Goal: Task Accomplishment & Management: Manage account settings

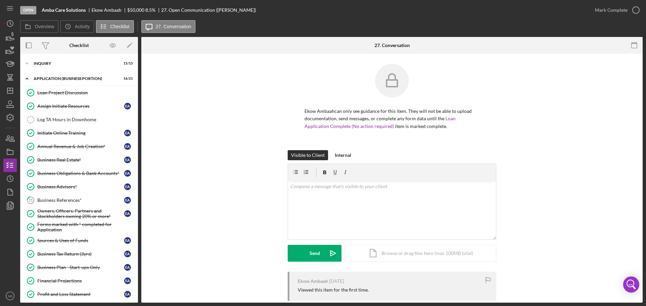
scroll to position [135, 0]
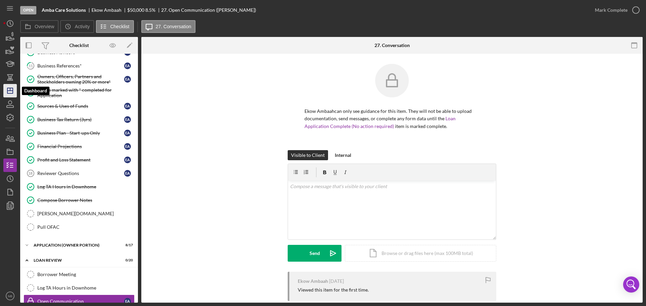
click at [12, 94] on icon "Icon/Dashboard" at bounding box center [10, 90] width 17 height 17
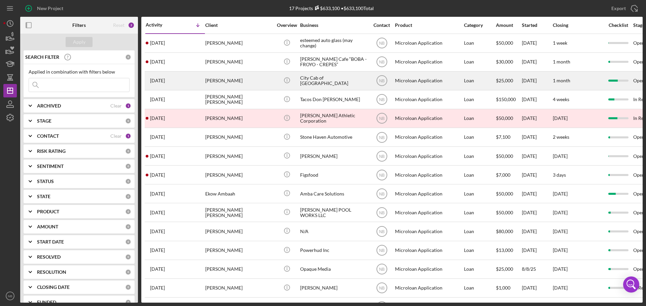
click at [239, 84] on div "[PERSON_NAME]" at bounding box center [238, 81] width 67 height 18
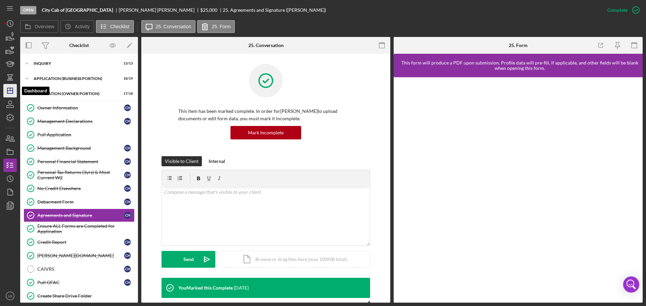
click at [11, 90] on icon "Icon/Dashboard" at bounding box center [10, 90] width 17 height 17
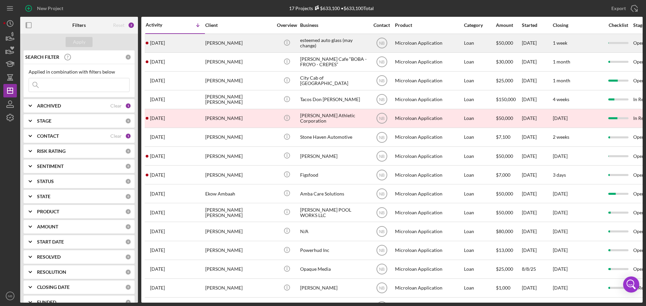
click at [318, 41] on div "esteemed auto glass (may change)" at bounding box center [333, 43] width 67 height 18
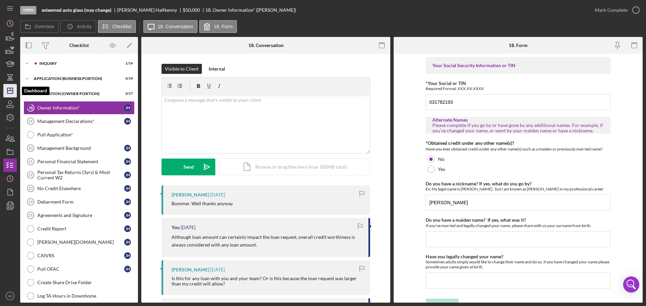
click at [12, 88] on polygon "button" at bounding box center [9, 90] width 5 height 5
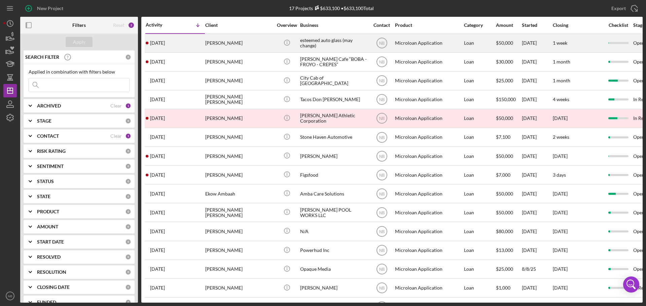
click at [242, 45] on div "[PERSON_NAME]" at bounding box center [238, 43] width 67 height 18
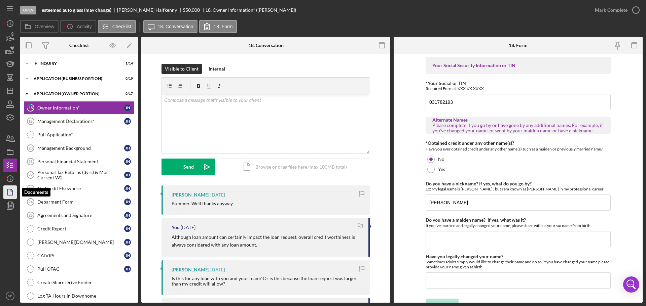
click at [13, 189] on icon "button" at bounding box center [10, 192] width 17 height 17
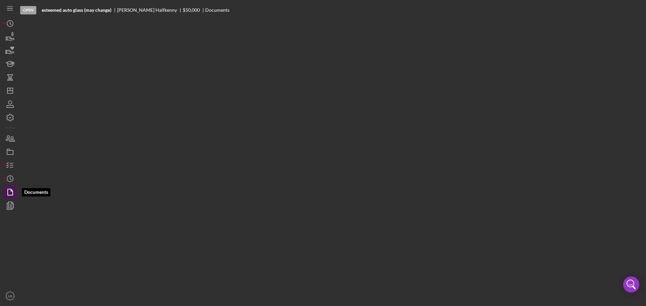
click at [13, 189] on icon "button" at bounding box center [10, 192] width 17 height 17
click at [12, 180] on icon "Icon/History" at bounding box center [10, 178] width 17 height 17
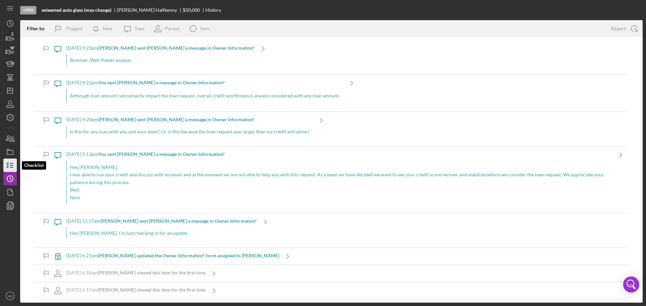
click at [11, 164] on icon "button" at bounding box center [10, 165] width 17 height 17
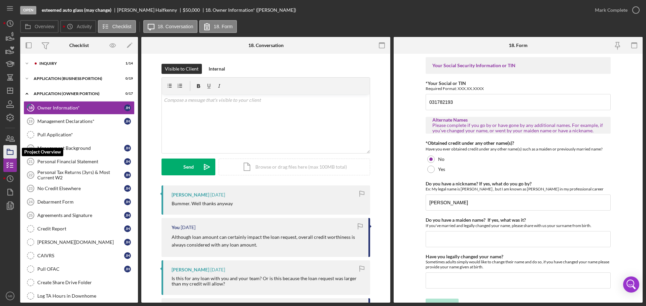
click at [11, 153] on icon "button" at bounding box center [10, 152] width 17 height 17
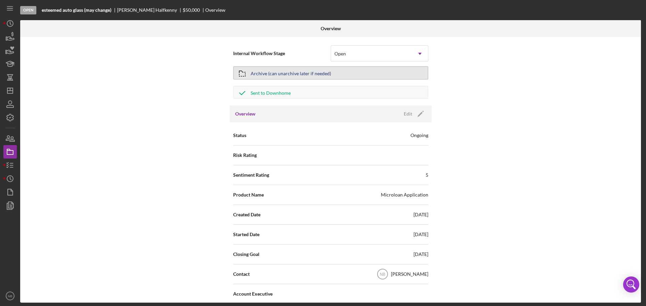
click at [308, 75] on div "Archive (can unarchive later if needed)" at bounding box center [291, 73] width 80 height 12
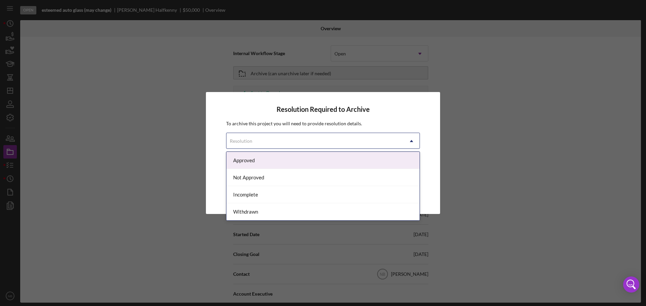
click at [299, 142] on div "Resolution" at bounding box center [314, 140] width 177 height 15
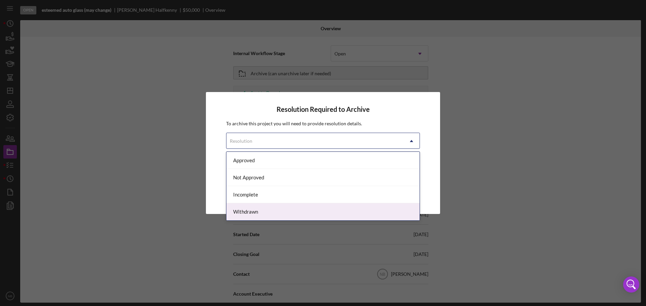
click at [264, 210] on div "Withdrawn" at bounding box center [322, 211] width 193 height 17
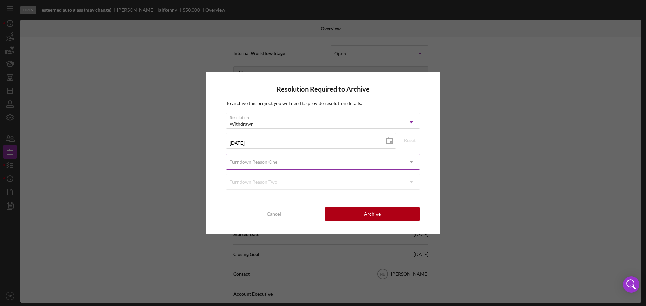
click at [315, 163] on div "Turndown Reason One" at bounding box center [314, 161] width 177 height 15
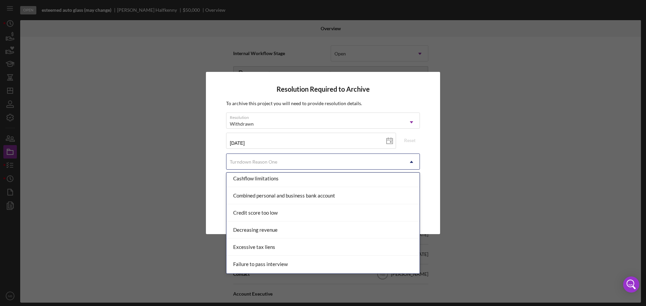
scroll to position [101, 0]
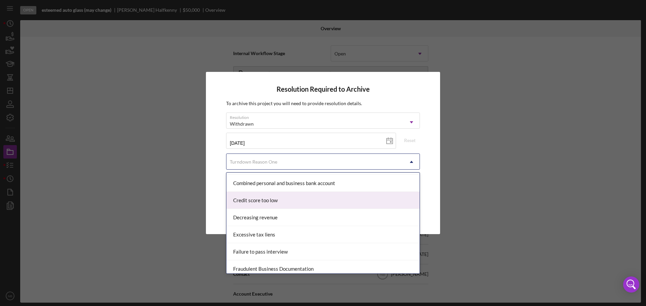
click at [293, 200] on div "Credit score too low" at bounding box center [322, 200] width 193 height 17
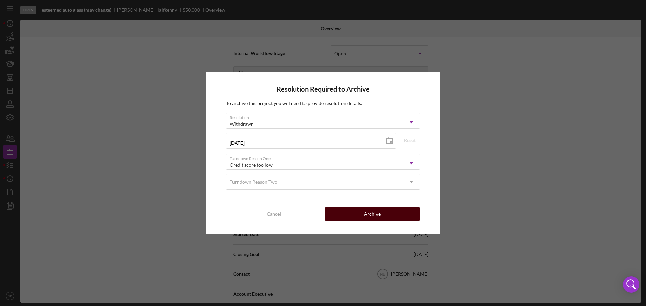
click at [370, 212] on div "Archive" at bounding box center [372, 213] width 16 height 13
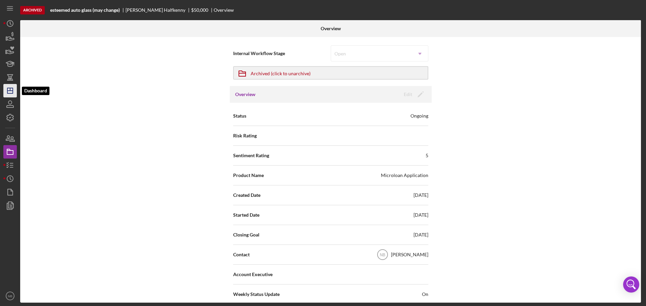
click at [13, 86] on icon "Icon/Dashboard" at bounding box center [10, 90] width 17 height 17
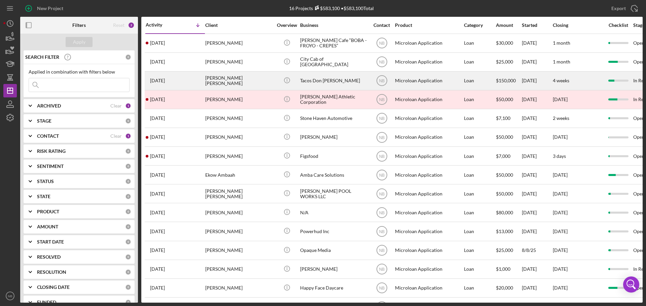
click at [262, 79] on div "[PERSON_NAME] [PERSON_NAME]" at bounding box center [238, 81] width 67 height 18
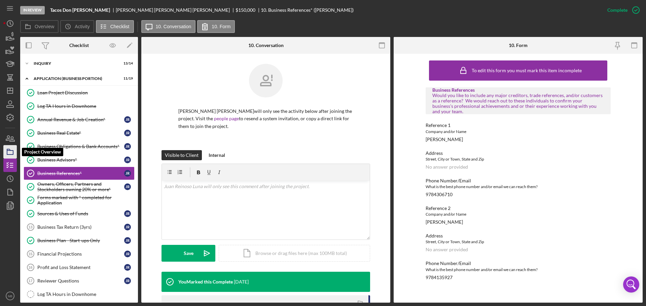
click at [10, 150] on polygon "button" at bounding box center [8, 149] width 3 height 1
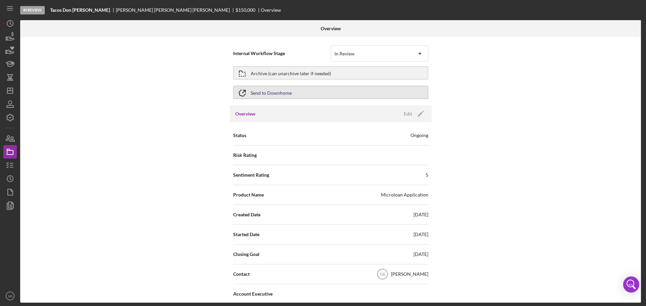
click at [285, 92] on div "Send to Downhome" at bounding box center [271, 92] width 41 height 12
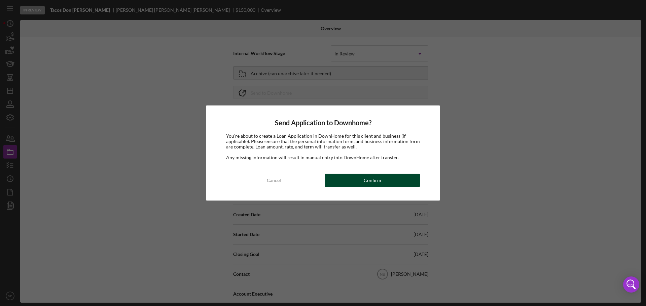
click at [376, 186] on div "Confirm" at bounding box center [372, 180] width 17 height 13
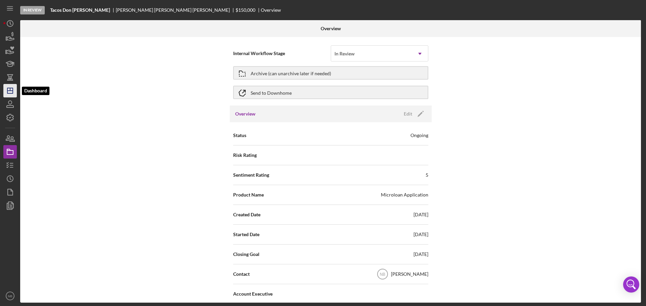
click at [7, 87] on icon "Icon/Dashboard" at bounding box center [10, 90] width 17 height 17
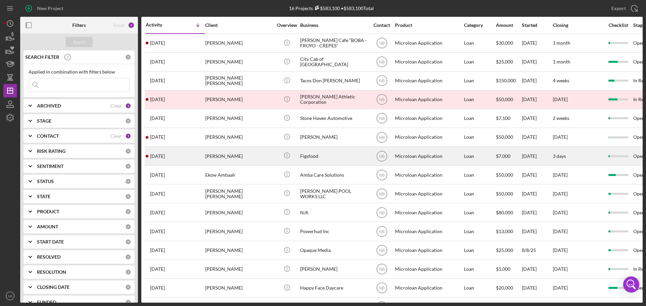
click at [323, 153] on div "Figsfood" at bounding box center [333, 156] width 67 height 18
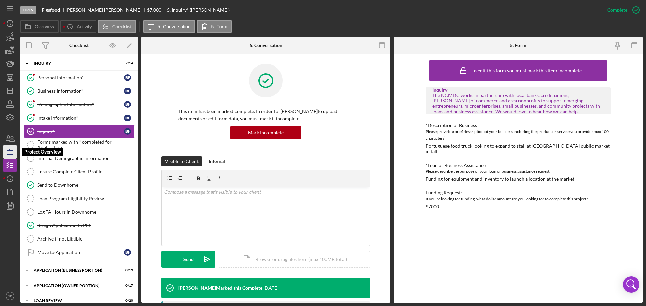
click at [9, 152] on icon "button" at bounding box center [10, 152] width 17 height 17
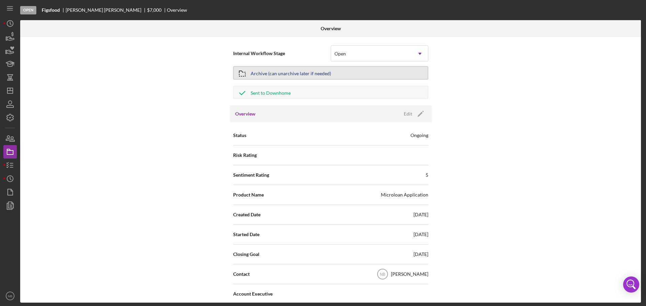
click at [255, 75] on div "Archive (can unarchive later if needed)" at bounding box center [291, 73] width 80 height 12
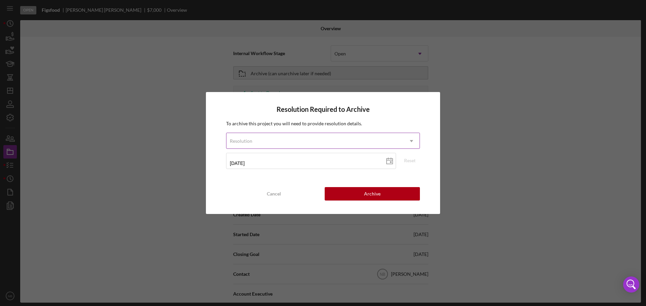
click at [281, 140] on div "Resolution" at bounding box center [314, 140] width 177 height 15
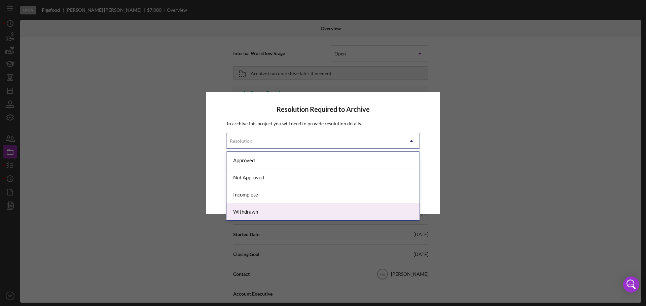
click at [275, 209] on div "Withdrawn" at bounding box center [322, 211] width 193 height 17
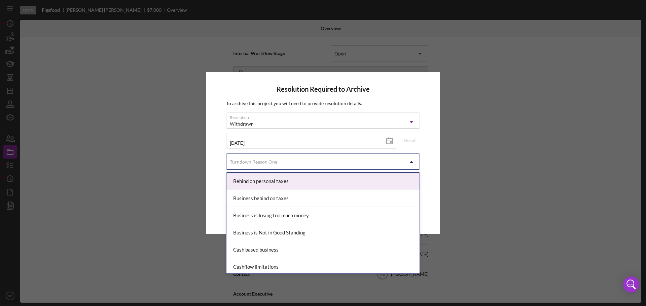
click at [264, 161] on div "Turndown Reason One" at bounding box center [253, 161] width 47 height 5
click at [489, 175] on div "Resolution Required to Archive To archive this project you will need to provide…" at bounding box center [323, 153] width 646 height 306
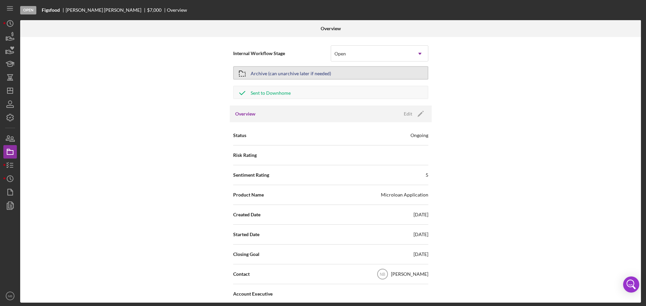
click at [308, 73] on div "Archive (can unarchive later if needed)" at bounding box center [291, 73] width 80 height 12
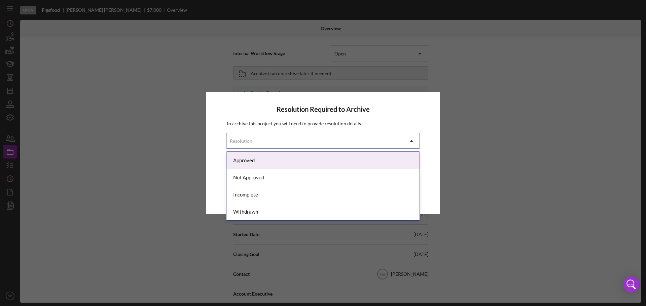
click at [408, 140] on icon "Icon/Dropdown Arrow" at bounding box center [411, 141] width 16 height 16
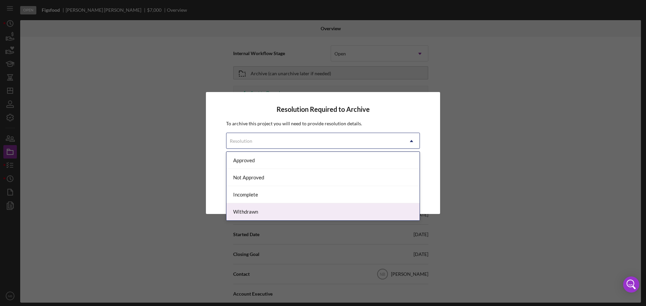
click at [251, 211] on div "Withdrawn" at bounding box center [322, 211] width 193 height 17
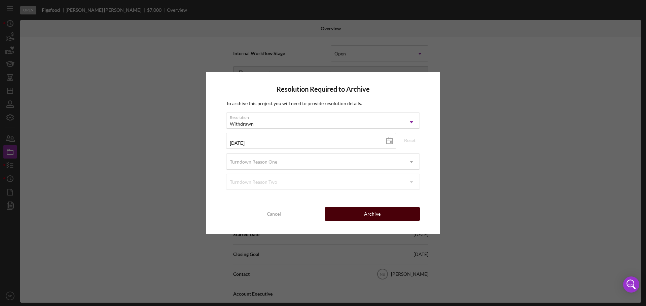
click at [373, 215] on div "Archive" at bounding box center [372, 213] width 16 height 13
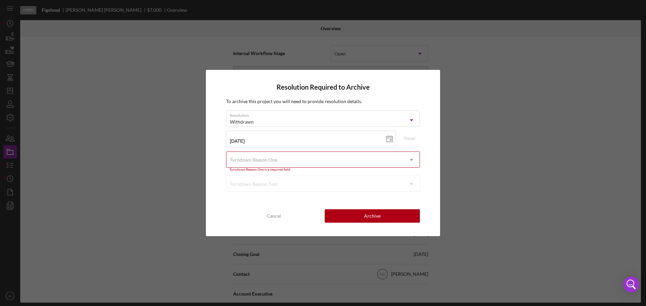
click at [317, 148] on div "[DATE] [DATE] Reset" at bounding box center [323, 141] width 194 height 21
click at [318, 164] on div "Turndown Reason One" at bounding box center [314, 159] width 177 height 15
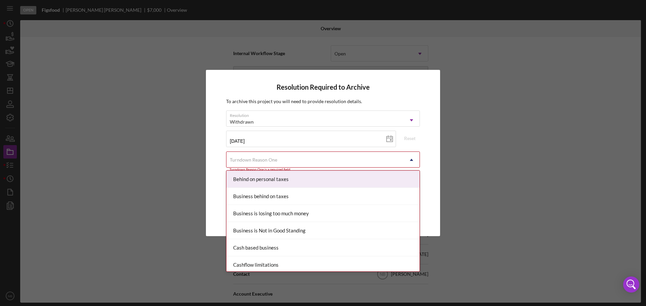
click at [510, 177] on div "Resolution Required to Archive To archive this project you will need to provide…" at bounding box center [323, 153] width 646 height 306
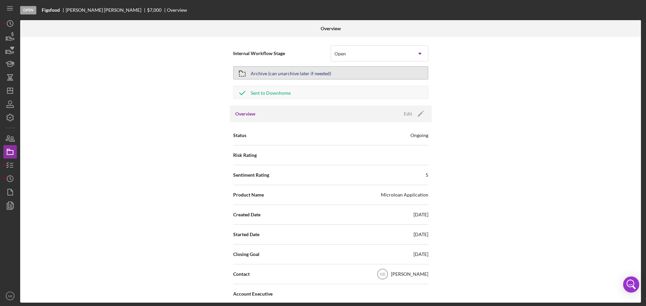
click at [300, 75] on div "Archive (can unarchive later if needed)" at bounding box center [291, 73] width 80 height 12
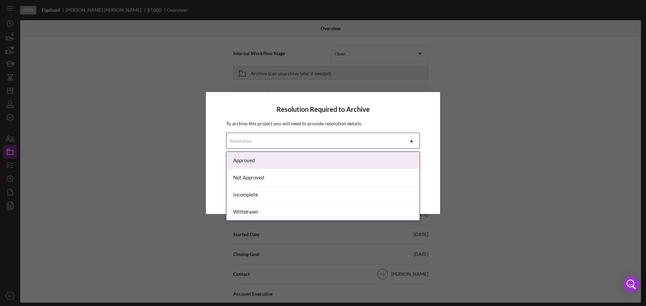
click at [329, 134] on div "Resolution" at bounding box center [314, 140] width 177 height 15
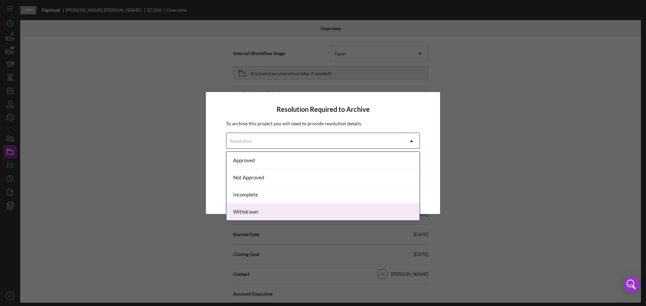
click at [268, 214] on div "Withdrawn" at bounding box center [322, 211] width 193 height 17
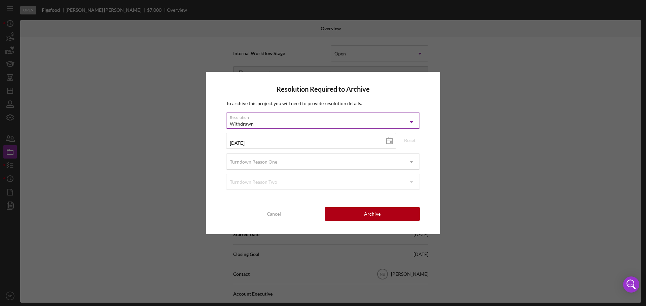
click at [269, 120] on div "Withdrawn" at bounding box center [314, 123] width 177 height 15
click at [402, 218] on button "Archive" at bounding box center [371, 213] width 95 height 13
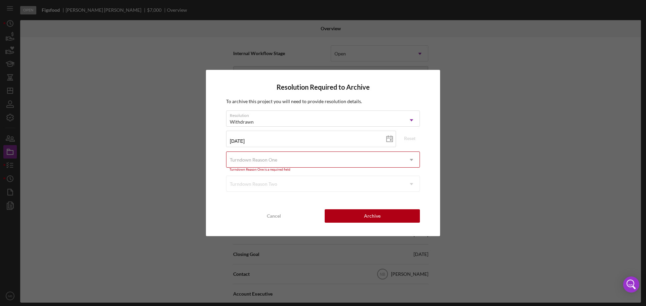
click at [309, 156] on div "Turndown Reason One" at bounding box center [314, 159] width 177 height 15
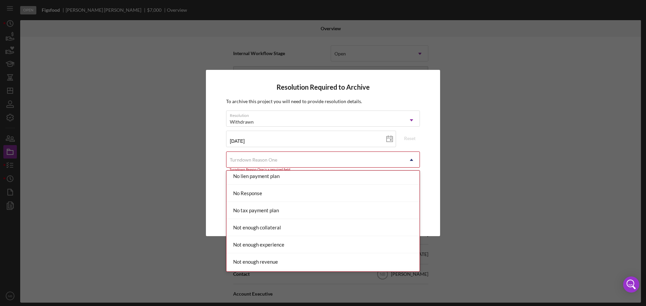
scroll to position [471, 0]
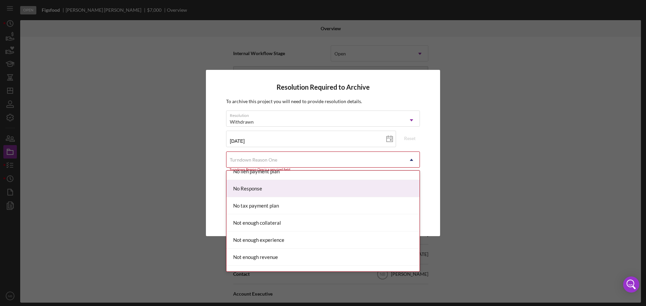
click at [271, 192] on div "No Response" at bounding box center [322, 188] width 193 height 17
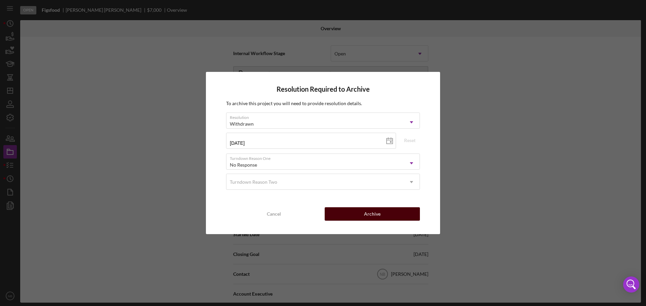
click at [401, 211] on button "Archive" at bounding box center [371, 213] width 95 height 13
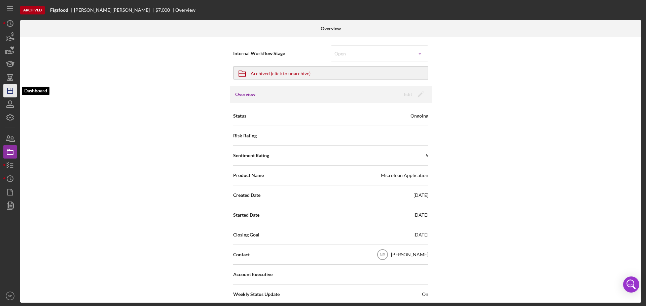
click at [10, 93] on polygon "button" at bounding box center [9, 90] width 5 height 5
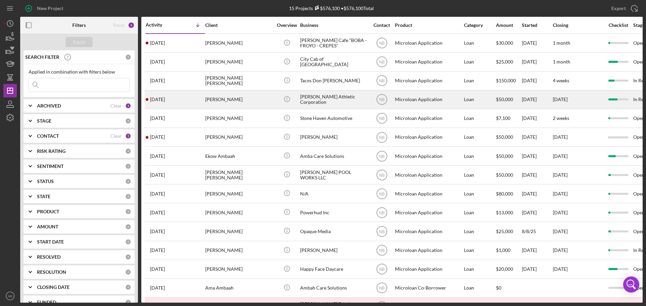
click at [252, 99] on div "[PERSON_NAME]" at bounding box center [238, 100] width 67 height 18
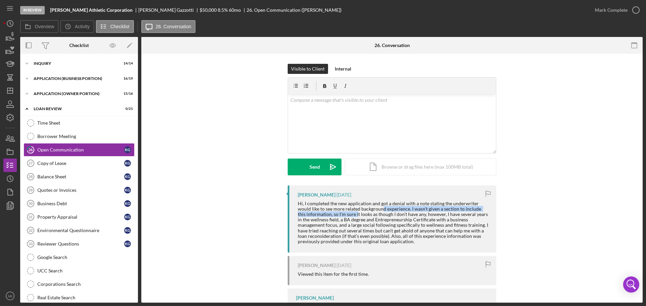
drag, startPoint x: 369, startPoint y: 208, endPoint x: 344, endPoint y: 213, distance: 24.7
click at [346, 214] on div "Hi, I completed the new application and got a denial with a note stating the un…" at bounding box center [394, 222] width 192 height 43
click at [253, 195] on div "[PERSON_NAME] [DATE] Hi, I completed the new application and got a denial with …" at bounding box center [391, 256] width 481 height 140
click at [10, 91] on line "button" at bounding box center [9, 91] width 5 height 0
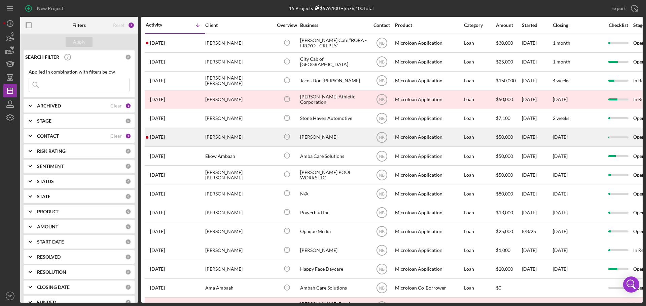
click at [304, 141] on div "[PERSON_NAME]" at bounding box center [333, 137] width 67 height 18
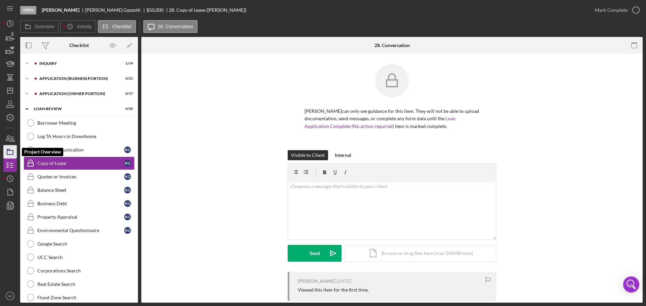
click at [6, 151] on icon "button" at bounding box center [10, 152] width 17 height 17
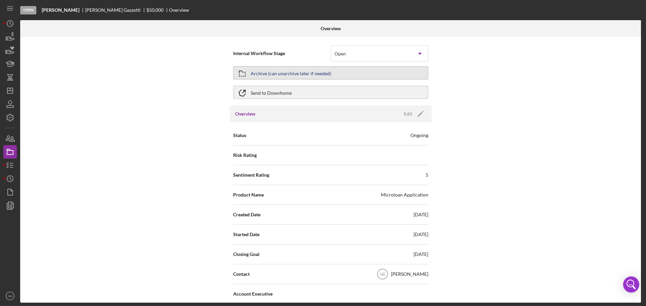
click at [280, 74] on div "Archive (can unarchive later if needed)" at bounding box center [291, 73] width 80 height 12
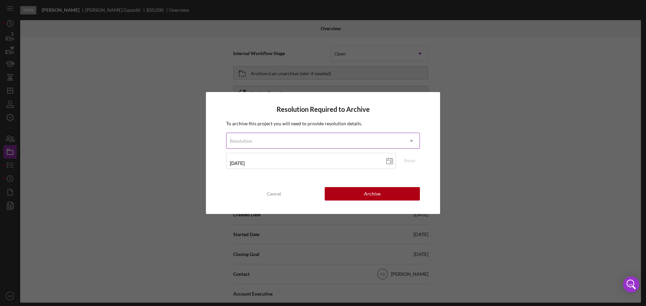
click at [313, 142] on div "Resolution" at bounding box center [314, 140] width 177 height 15
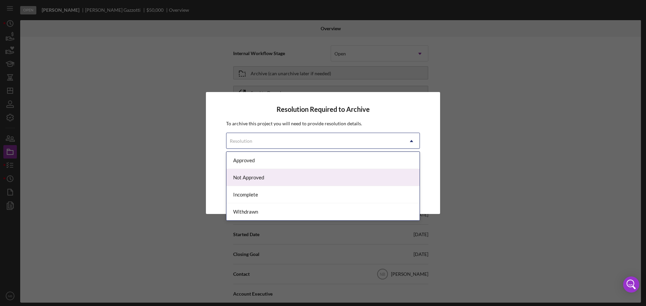
click at [268, 177] on div "Not Approved" at bounding box center [322, 177] width 193 height 17
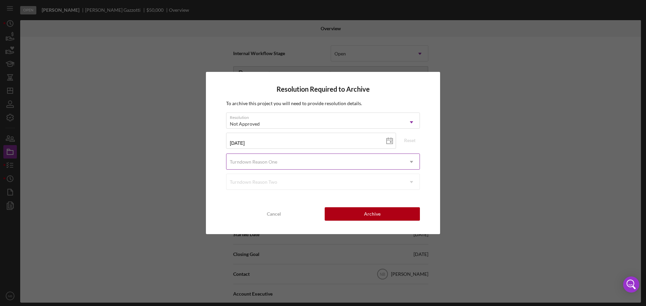
click at [269, 154] on div "Turndown Reason One" at bounding box center [314, 161] width 177 height 15
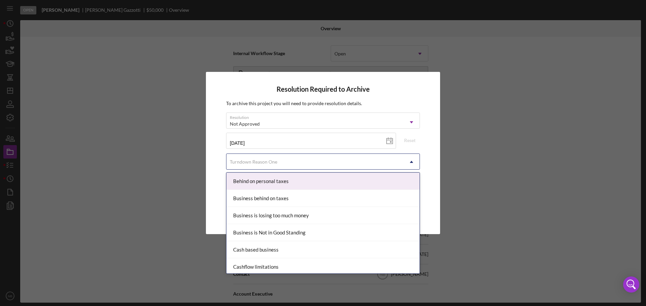
click at [212, 158] on div "Resolution Required to Archive To archive this project you will need to provide…" at bounding box center [323, 153] width 234 height 162
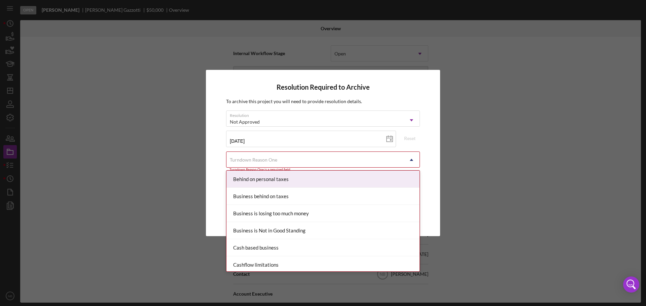
click at [256, 159] on div "Turndown Reason One" at bounding box center [253, 159] width 47 height 5
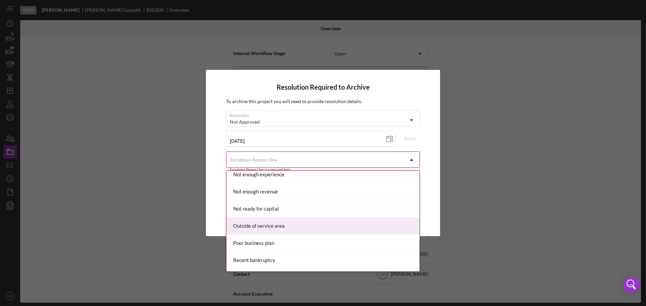
scroll to position [538, 0]
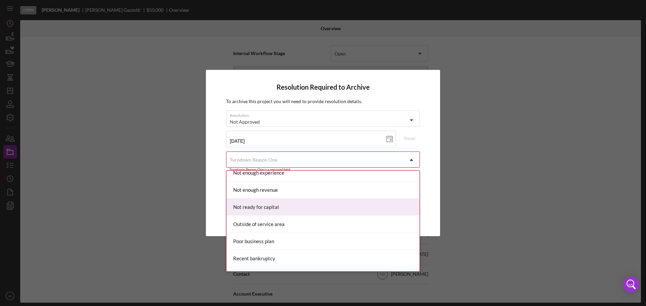
click at [289, 210] on div "Not ready for capital" at bounding box center [322, 207] width 193 height 17
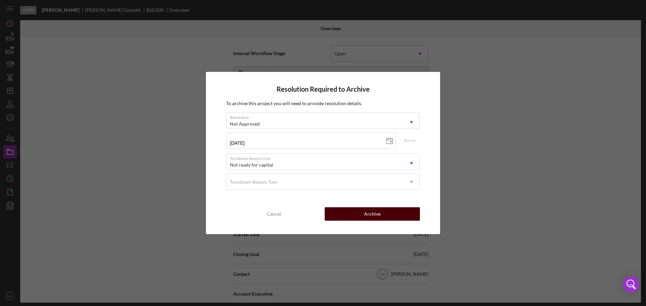
click at [349, 216] on button "Archive" at bounding box center [371, 213] width 95 height 13
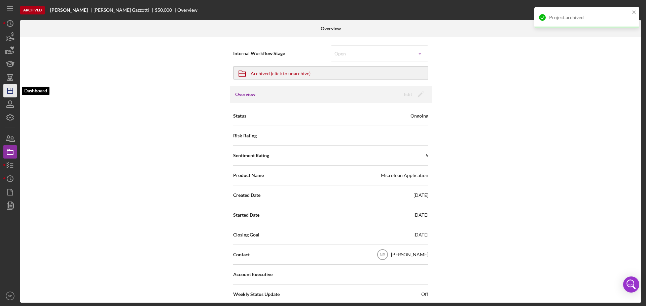
click at [12, 86] on icon "Icon/Dashboard" at bounding box center [10, 90] width 17 height 17
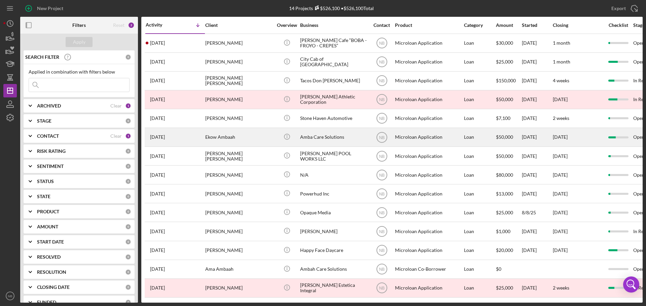
click at [231, 139] on div "Ekow Ambaah" at bounding box center [238, 137] width 67 height 18
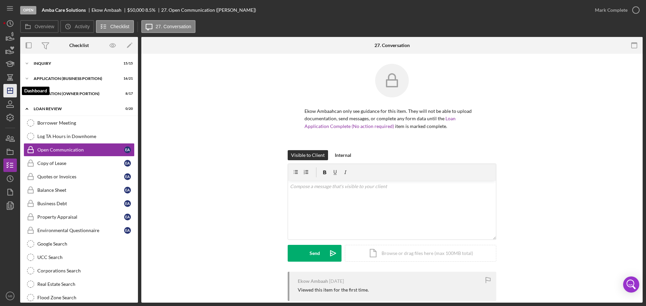
click at [10, 89] on line "button" at bounding box center [10, 89] width 0 height 3
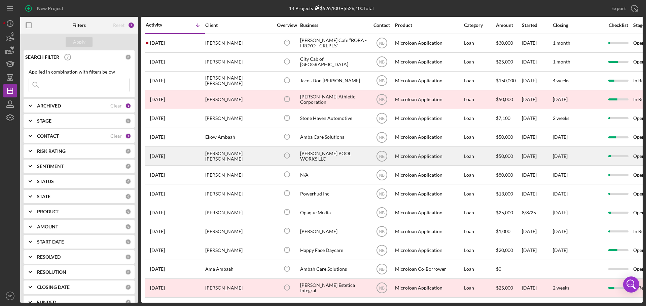
click at [296, 150] on div "Icon/Info" at bounding box center [286, 156] width 25 height 18
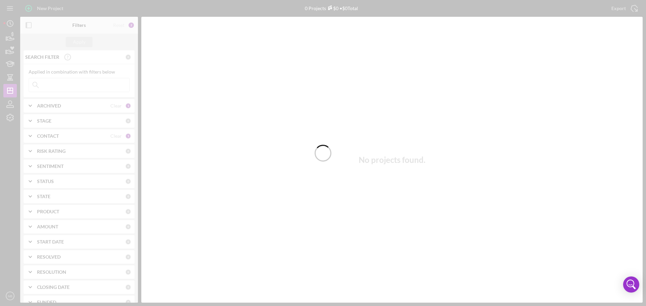
click at [71, 104] on div at bounding box center [323, 153] width 646 height 306
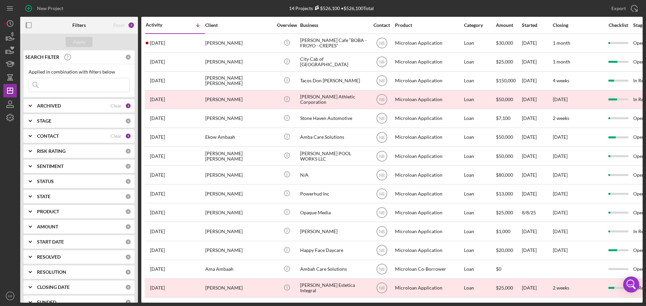
click at [62, 107] on div "ARCHIVED" at bounding box center [73, 105] width 73 height 5
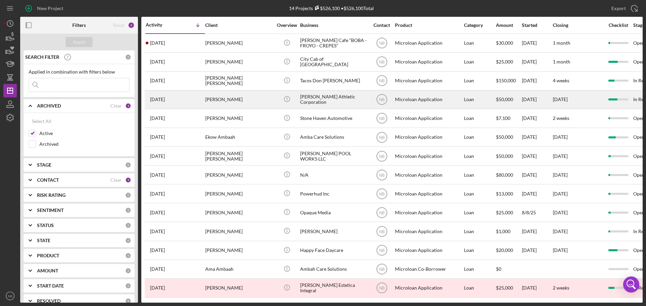
click at [241, 103] on div "[PERSON_NAME]" at bounding box center [238, 100] width 67 height 18
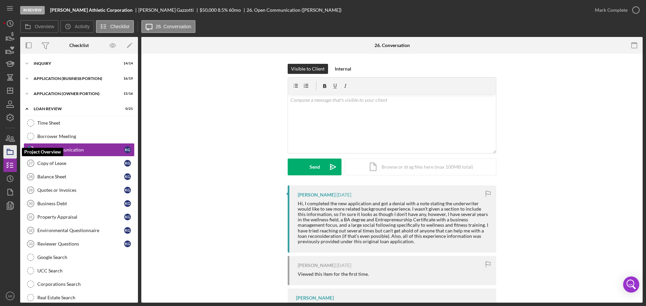
click at [6, 154] on icon "button" at bounding box center [10, 152] width 17 height 17
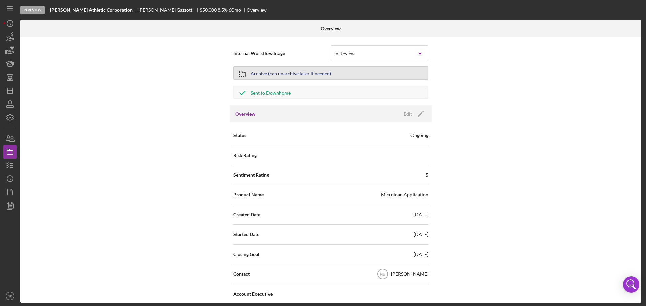
click at [289, 75] on div "Archive (can unarchive later if needed)" at bounding box center [291, 73] width 80 height 12
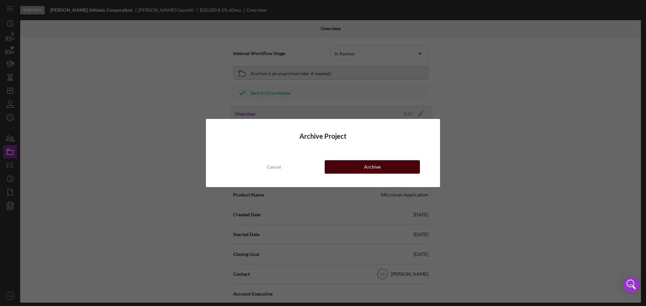
click at [357, 168] on button "Archive" at bounding box center [371, 166] width 95 height 13
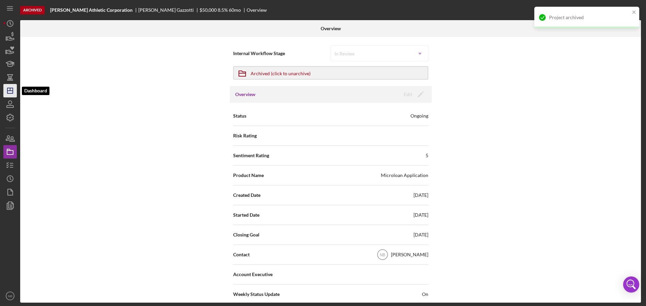
click at [6, 95] on icon "Icon/Dashboard" at bounding box center [10, 90] width 17 height 17
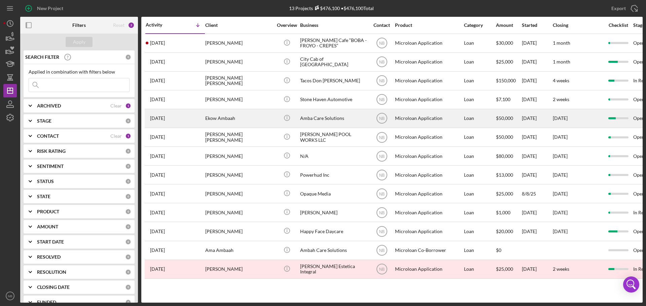
click at [215, 115] on div "Ekow Ambaah" at bounding box center [238, 119] width 67 height 18
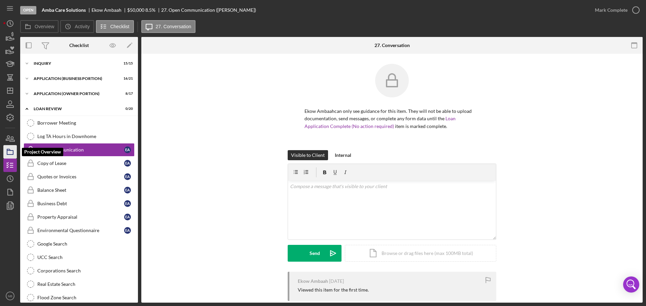
click at [12, 155] on icon "button" at bounding box center [10, 152] width 17 height 17
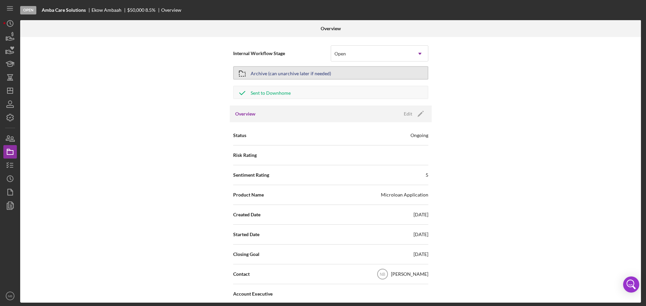
click at [268, 76] on div "Archive (can unarchive later if needed)" at bounding box center [291, 73] width 80 height 12
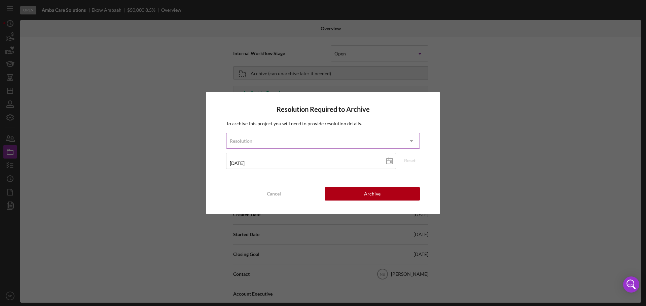
click at [347, 144] on div "Resolution" at bounding box center [314, 140] width 177 height 15
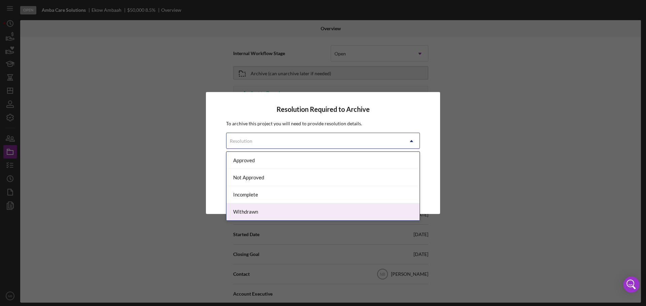
click at [293, 213] on div "Withdrawn" at bounding box center [322, 211] width 193 height 17
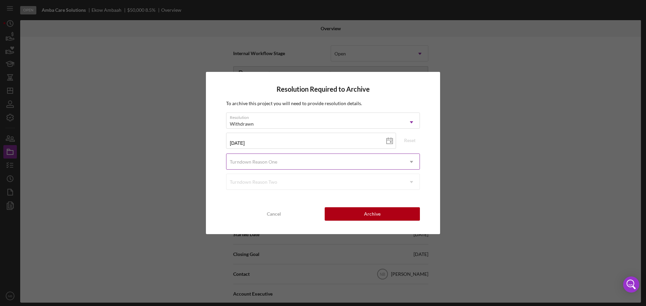
click at [281, 164] on div "Turndown Reason One" at bounding box center [314, 161] width 177 height 15
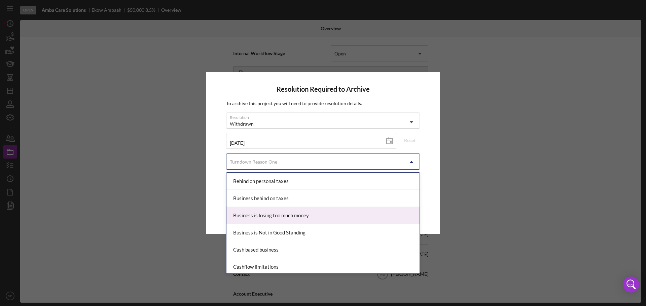
click at [285, 219] on div "Business is losing too much money" at bounding box center [322, 215] width 193 height 17
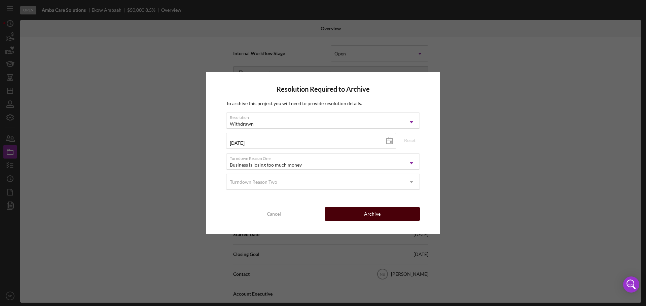
click at [350, 212] on button "Archive" at bounding box center [371, 213] width 95 height 13
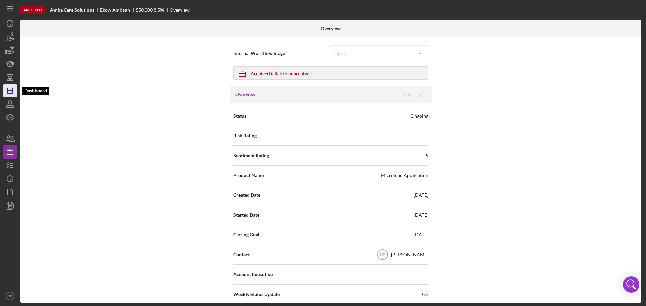
click at [9, 94] on icon "Icon/Dashboard" at bounding box center [10, 90] width 17 height 17
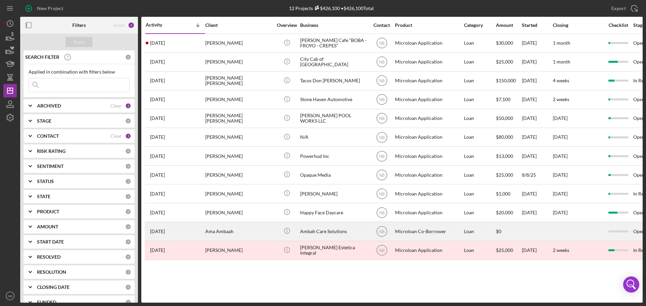
click at [227, 225] on div "Ama Ambaah" at bounding box center [238, 232] width 67 height 18
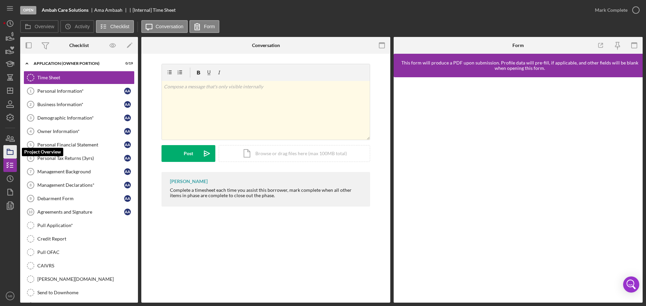
click at [8, 151] on icon "button" at bounding box center [10, 152] width 17 height 17
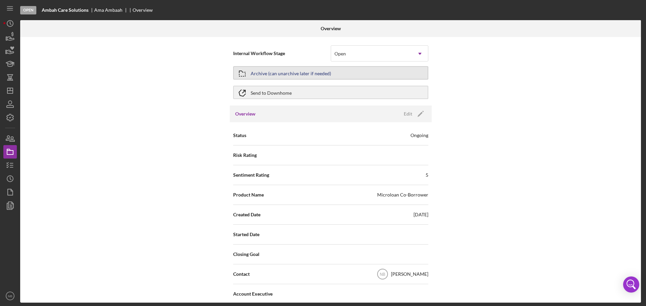
click at [282, 75] on div "Archive (can unarchive later if needed)" at bounding box center [291, 73] width 80 height 12
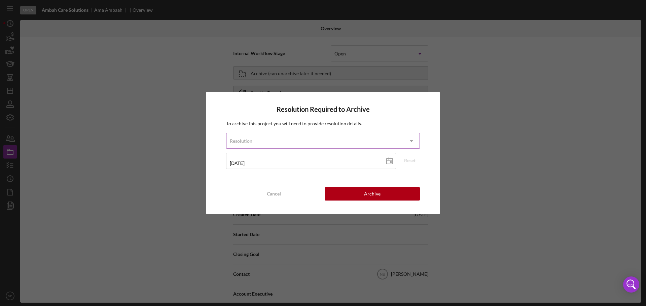
click at [288, 138] on div "Resolution" at bounding box center [314, 140] width 177 height 15
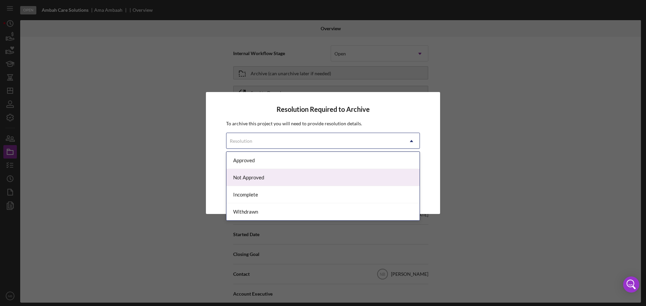
click at [275, 180] on div "Not Approved" at bounding box center [322, 177] width 193 height 17
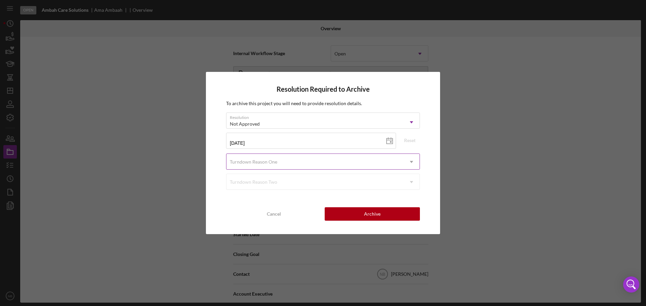
click at [324, 164] on div "Turndown Reason One" at bounding box center [314, 161] width 177 height 15
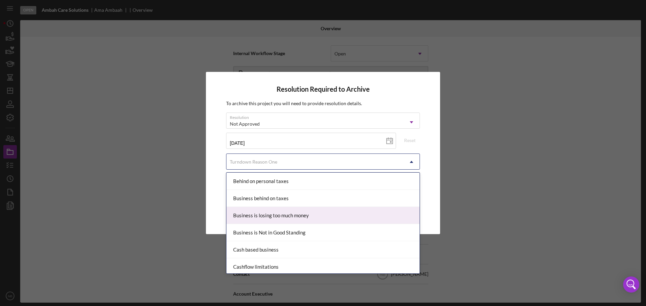
click at [302, 213] on div "Business is losing too much money" at bounding box center [322, 215] width 193 height 17
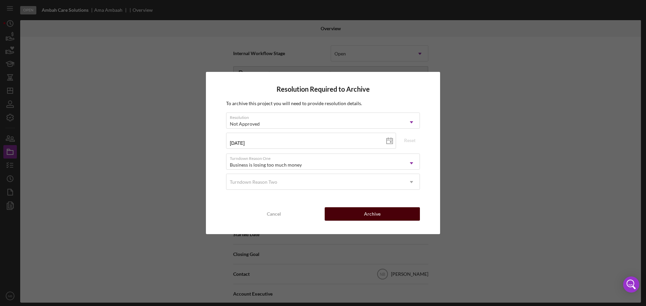
click at [400, 218] on button "Archive" at bounding box center [371, 213] width 95 height 13
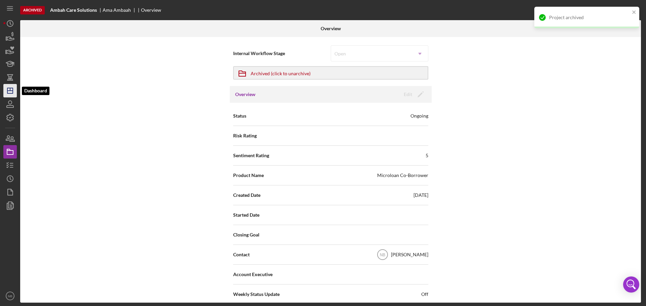
click at [7, 93] on polygon "button" at bounding box center [9, 90] width 5 height 5
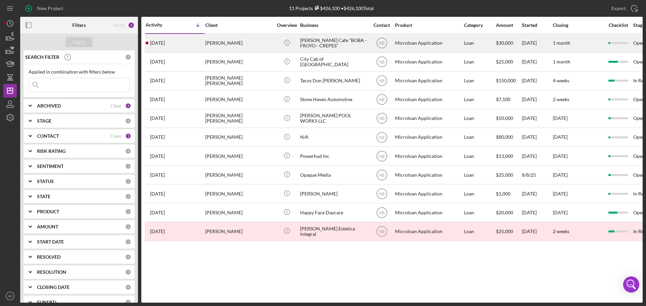
click at [220, 42] on div "[PERSON_NAME]" at bounding box center [238, 43] width 67 height 18
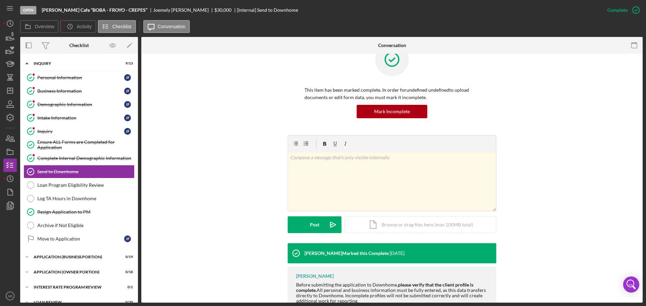
scroll to position [44, 0]
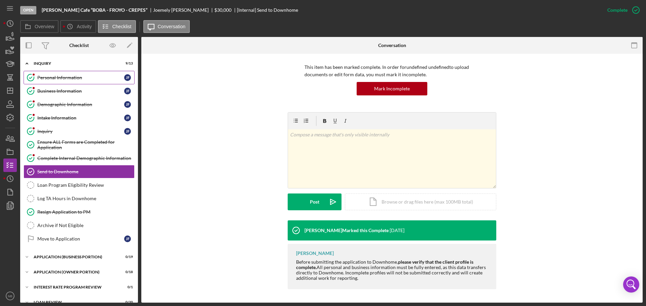
click at [66, 79] on div "Personal Information" at bounding box center [80, 77] width 87 height 5
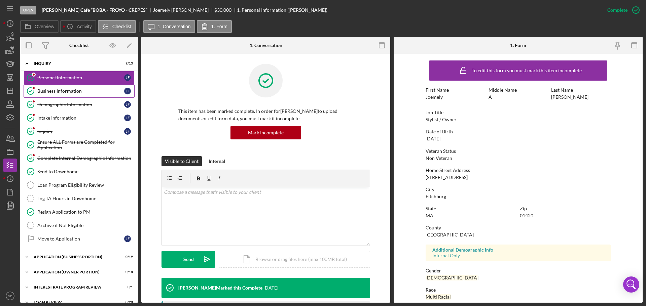
click at [66, 92] on div "Business Information" at bounding box center [80, 90] width 87 height 5
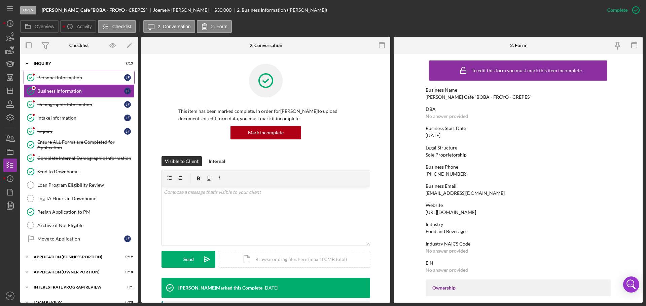
click at [68, 80] on div "Personal Information" at bounding box center [80, 77] width 87 height 5
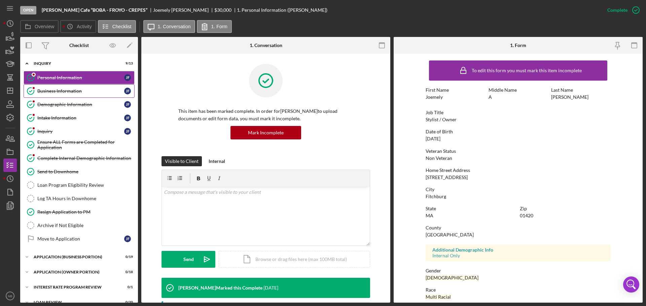
click at [65, 92] on div "Business Information" at bounding box center [80, 90] width 87 height 5
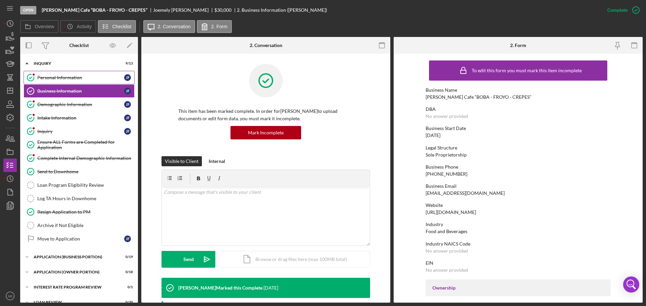
click at [51, 77] on div "Personal Information" at bounding box center [80, 77] width 87 height 5
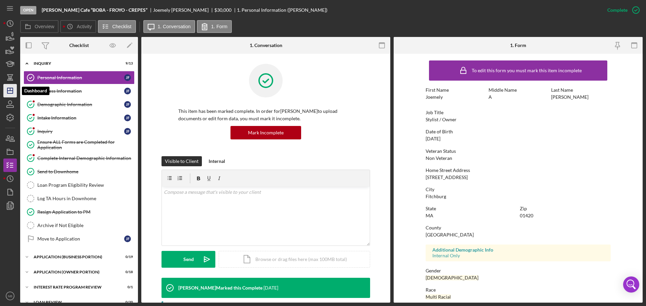
click at [11, 95] on icon "Icon/Dashboard" at bounding box center [10, 90] width 17 height 17
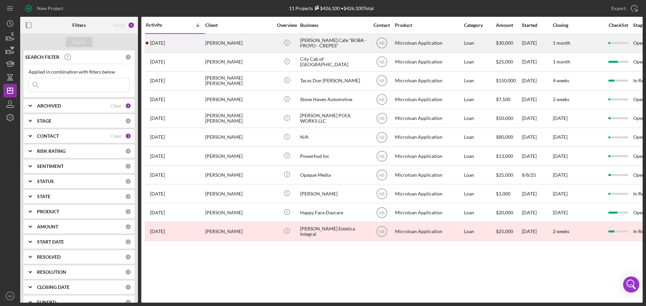
click at [234, 41] on div "[PERSON_NAME]" at bounding box center [238, 43] width 67 height 18
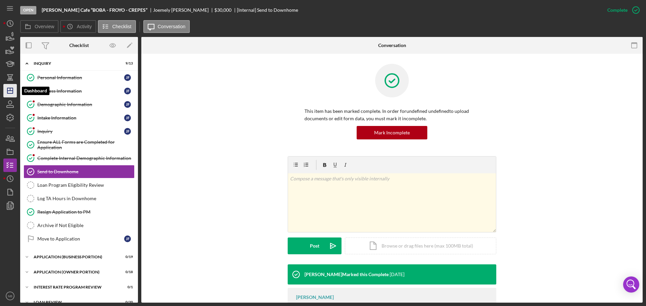
click at [7, 86] on icon "Icon/Dashboard" at bounding box center [10, 90] width 17 height 17
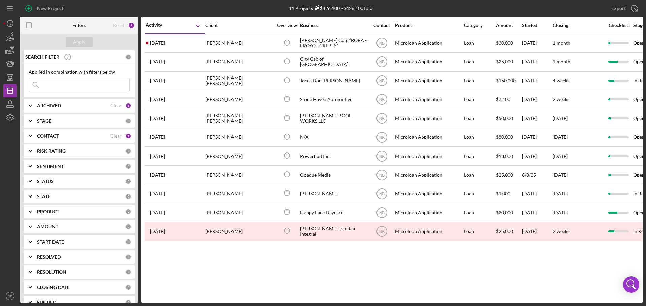
click at [203, 257] on div "Activity Icon/Table Sort Arrow Client Overview Business Contact Product Categor…" at bounding box center [391, 160] width 501 height 286
